Goal: Information Seeking & Learning: Learn about a topic

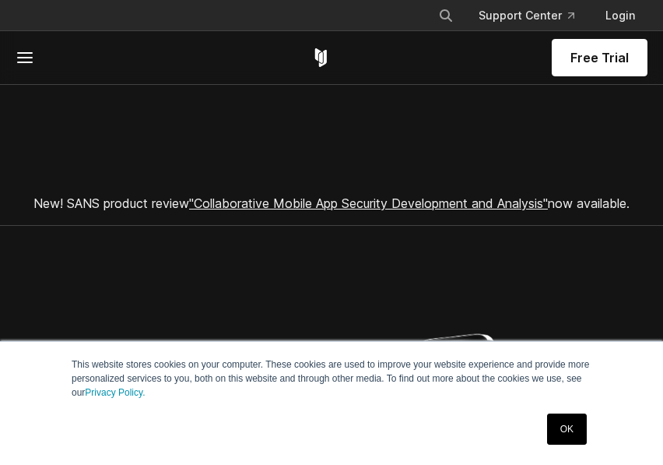
click at [568, 427] on link "OK" at bounding box center [567, 428] width 40 height 31
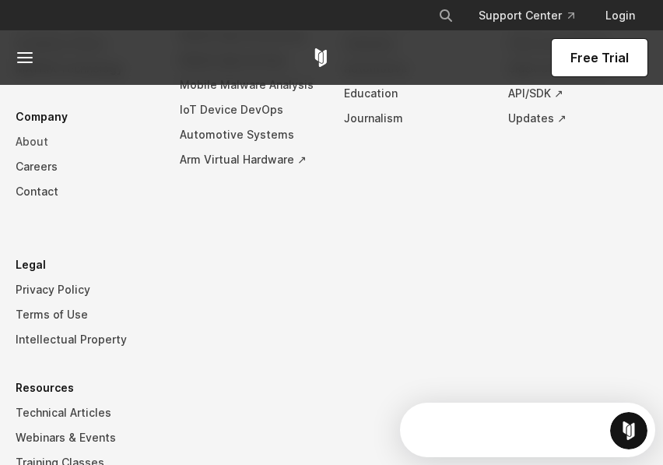
click at [34, 154] on link "About" at bounding box center [85, 141] width 139 height 25
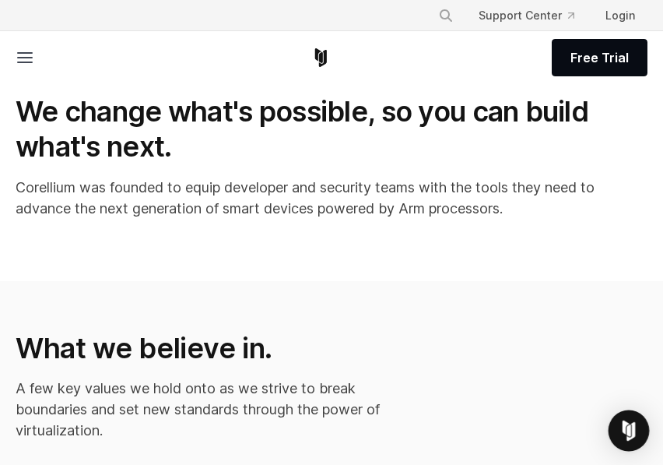
click at [628, 435] on img "Open Intercom Messenger" at bounding box center [629, 430] width 20 height 20
